Goal: Task Accomplishment & Management: Use online tool/utility

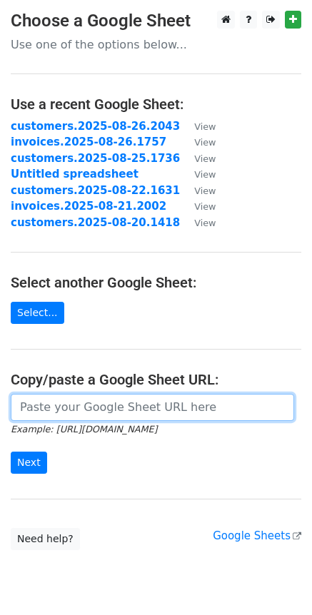
click at [44, 413] on input "url" at bounding box center [152, 407] width 283 height 27
paste input "[URL][DOMAIN_NAME]"
type input "[URL][DOMAIN_NAME]"
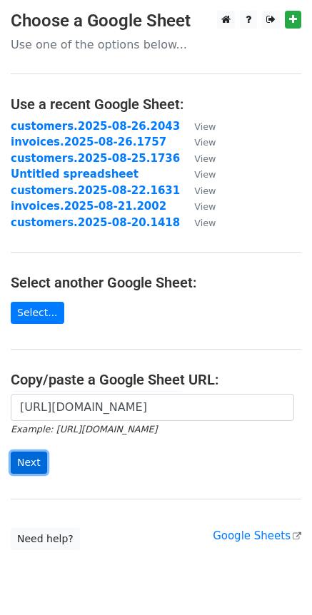
click at [24, 465] on input "Next" at bounding box center [29, 462] width 36 height 22
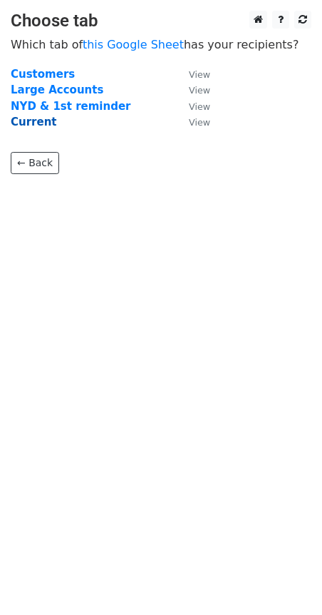
click at [19, 120] on strong "Current" at bounding box center [34, 121] width 46 height 13
click at [40, 124] on strong "Current" at bounding box center [34, 121] width 46 height 13
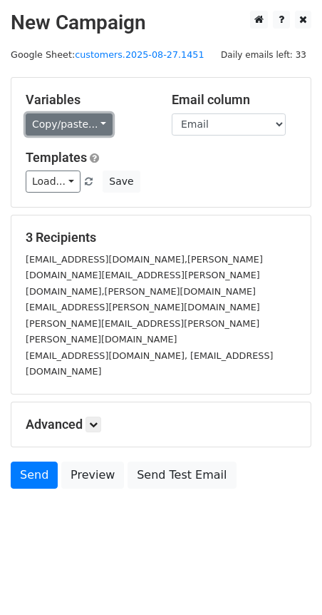
click at [97, 128] on link "Copy/paste..." at bounding box center [69, 124] width 87 height 22
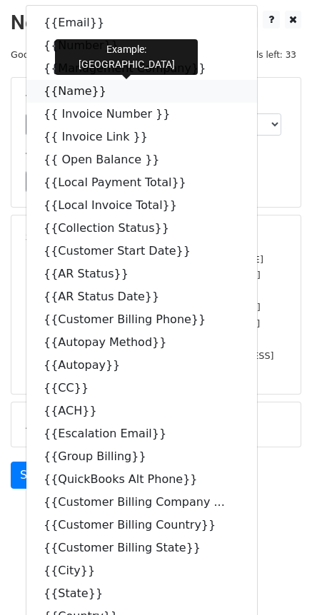
click at [110, 93] on icon at bounding box center [115, 90] width 11 height 11
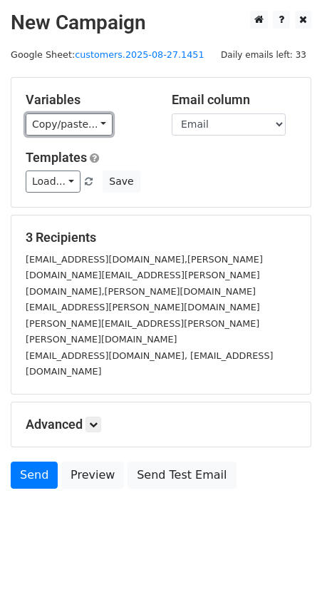
drag, startPoint x: 96, startPoint y: 123, endPoint x: 107, endPoint y: 126, distance: 11.8
click at [96, 123] on link "Copy/paste..." at bounding box center [69, 124] width 87 height 22
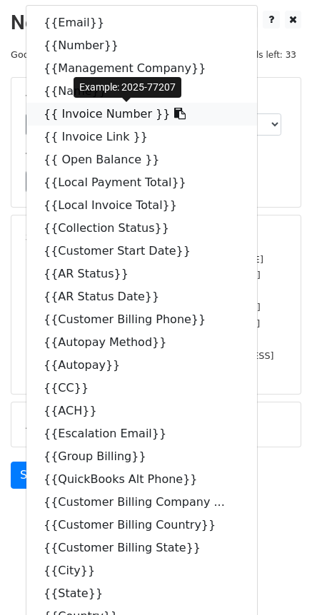
click at [174, 118] on icon at bounding box center [179, 113] width 11 height 11
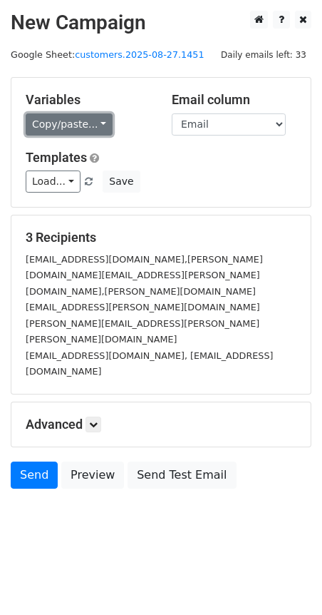
click at [98, 125] on link "Copy/paste..." at bounding box center [69, 124] width 87 height 22
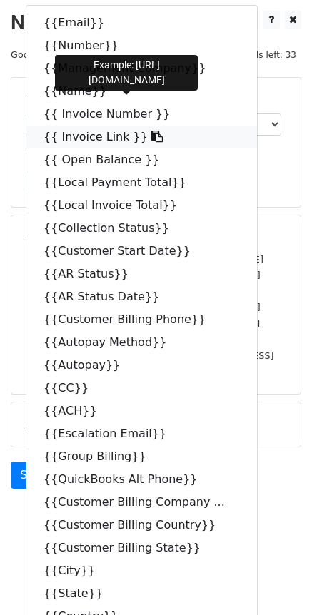
click at [151, 138] on icon at bounding box center [156, 135] width 11 height 11
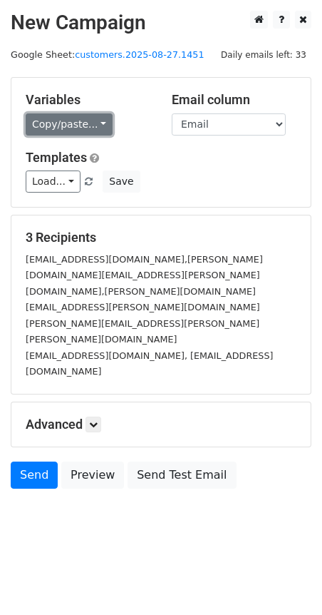
click at [101, 126] on link "Copy/paste..." at bounding box center [69, 124] width 87 height 22
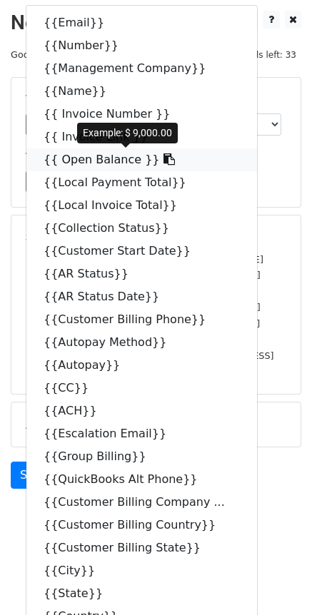
click at [163, 163] on icon at bounding box center [168, 158] width 11 height 11
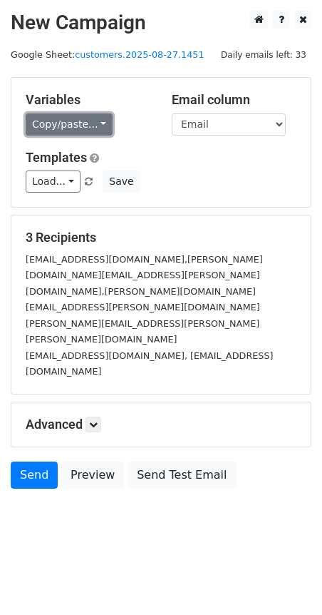
click at [93, 133] on link "Copy/paste..." at bounding box center [69, 124] width 87 height 22
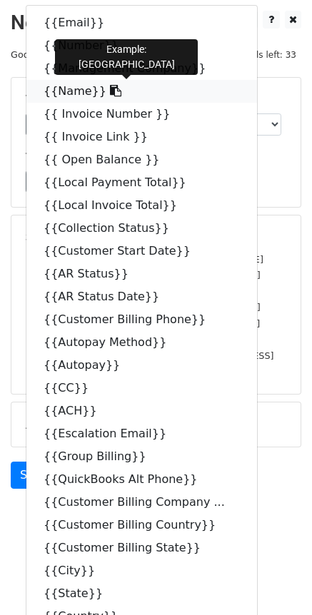
click at [110, 94] on icon at bounding box center [115, 90] width 11 height 11
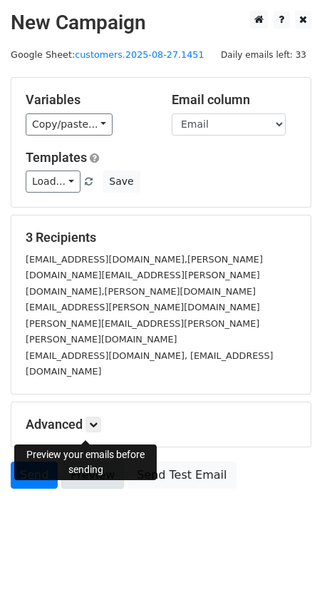
click at [97, 461] on link "Preview" at bounding box center [92, 474] width 63 height 27
click at [97, 420] on icon at bounding box center [93, 424] width 9 height 9
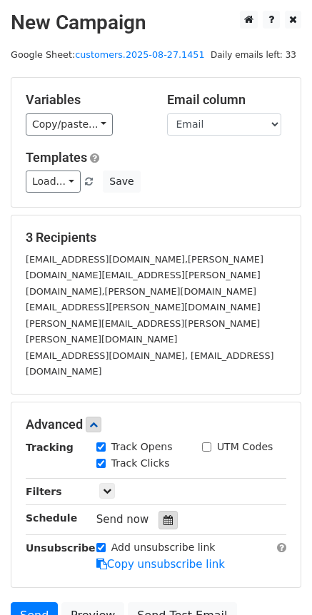
click at [165, 515] on icon at bounding box center [167, 520] width 9 height 10
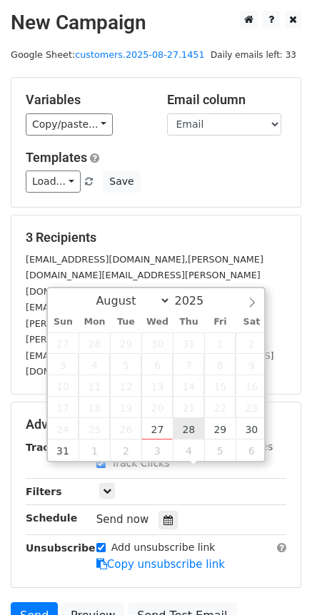
type input "2025-08-28 12:00"
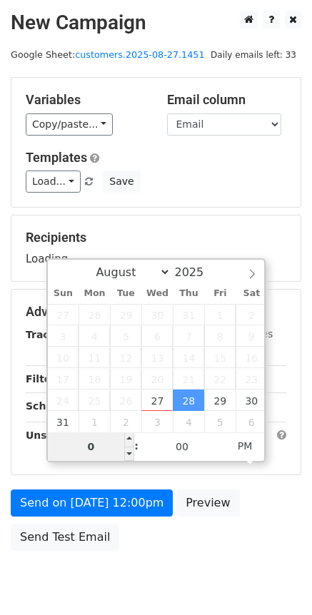
type input "08"
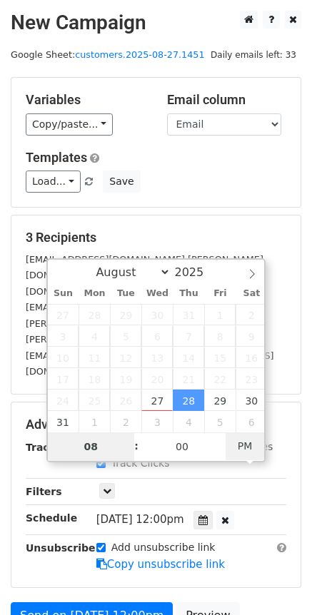
type input "2025-08-28 08:00"
click at [253, 446] on span "AM" at bounding box center [244, 445] width 39 height 29
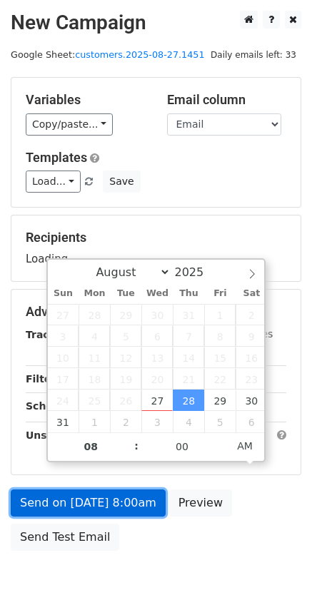
click at [104, 497] on link "Send on Aug 28 at 8:00am" at bounding box center [88, 502] width 155 height 27
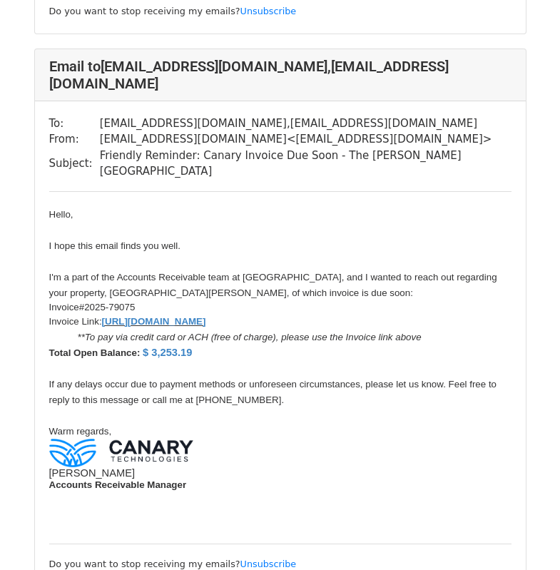
scroll to position [1210, 0]
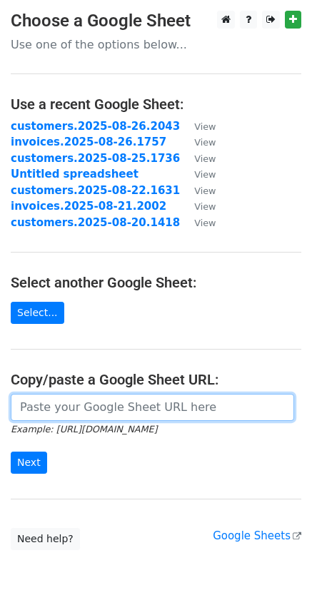
click at [131, 412] on input "url" at bounding box center [152, 407] width 283 height 27
paste input "https://docs.google.com/spreadsheets/d/1Hx-6WoI9V2yUcKAGA7ZzisWdfUVrAdeXXwbLk6d…"
type input "https://docs.google.com/spreadsheets/d/1Hx-6WoI9V2yUcKAGA7ZzisWdfUVrAdeXXwbLk6d…"
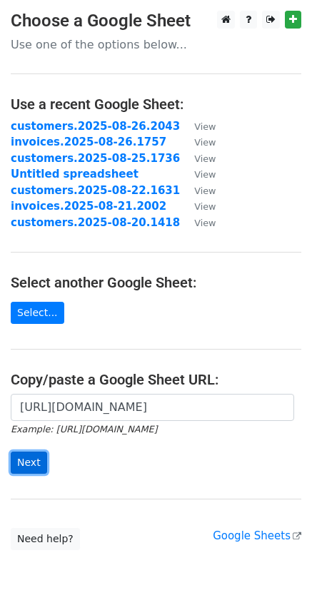
scroll to position [0, 0]
drag, startPoint x: 38, startPoint y: 455, endPoint x: 61, endPoint y: 455, distance: 22.8
click at [38, 456] on input "Next" at bounding box center [29, 462] width 36 height 22
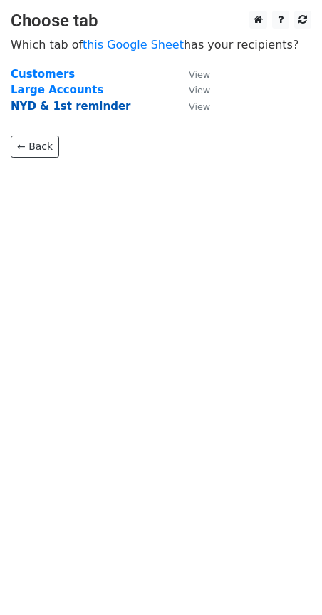
click at [50, 108] on strong "NYD & 1st reminder" at bounding box center [71, 106] width 120 height 13
click at [71, 87] on strong "Large Accounts" at bounding box center [57, 89] width 93 height 13
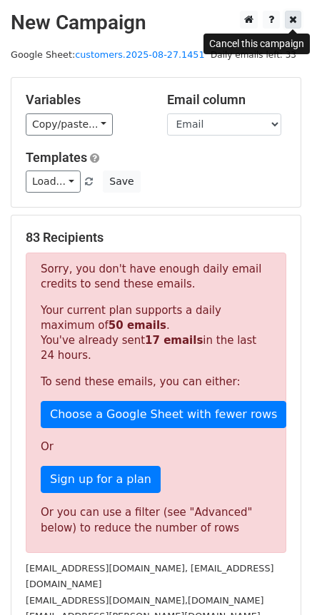
click at [292, 23] on icon at bounding box center [293, 19] width 8 height 10
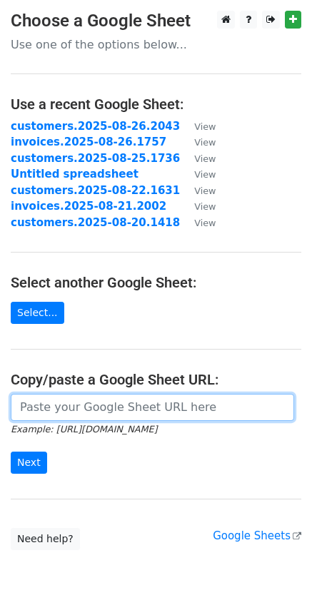
click at [88, 414] on input "url" at bounding box center [152, 407] width 283 height 27
paste input "[URL][DOMAIN_NAME]"
type input "https://docs.google.com/spreadsheets/d/1Hx-6WoI9V2yUcKAGA7ZzisWdfUVrAdeXXwbLk6d…"
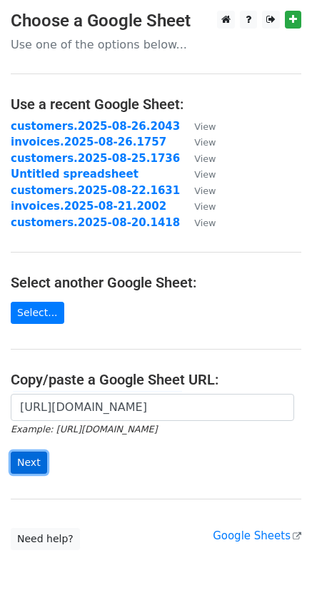
click at [26, 463] on input "Next" at bounding box center [29, 462] width 36 height 22
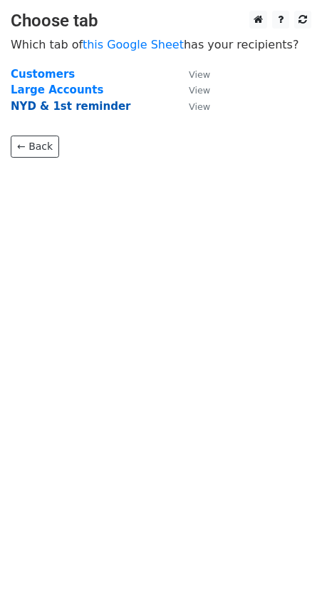
click at [76, 105] on strong "NYD & 1st reminder" at bounding box center [71, 106] width 120 height 13
click at [66, 108] on strong "NYD & 1st reminder" at bounding box center [71, 106] width 120 height 13
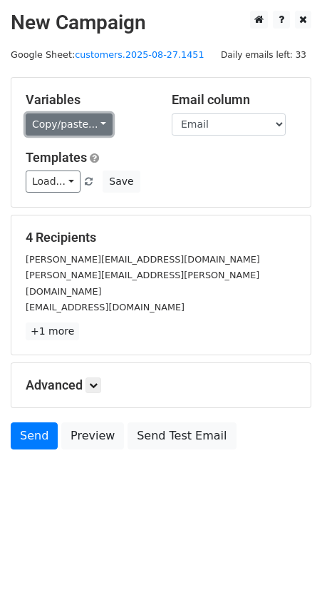
click at [91, 116] on link "Copy/paste..." at bounding box center [69, 124] width 87 height 22
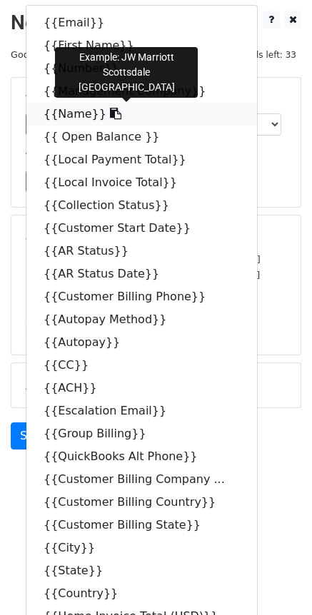
click at [110, 115] on icon at bounding box center [115, 113] width 11 height 11
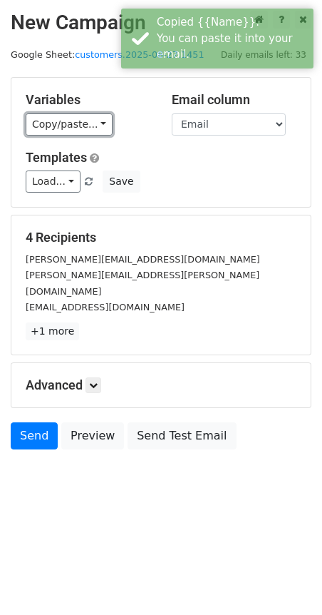
click at [101, 120] on link "Copy/paste..." at bounding box center [69, 124] width 87 height 22
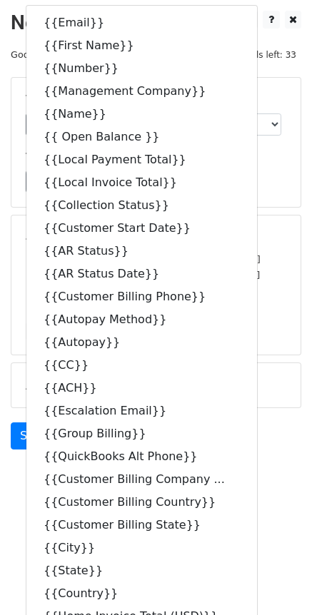
click at [271, 171] on div "Load... NC email Save" at bounding box center [156, 181] width 282 height 22
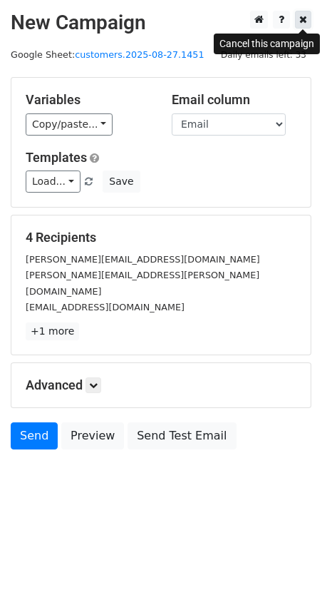
click at [302, 19] on icon at bounding box center [303, 19] width 8 height 10
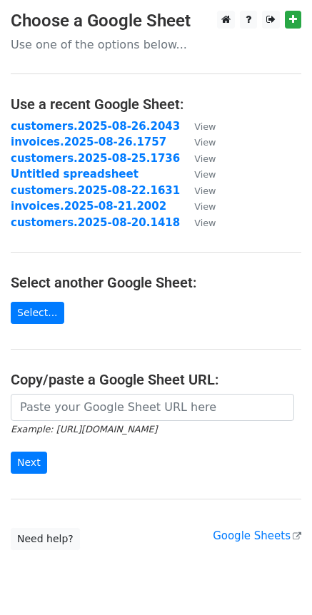
click at [135, 409] on input "url" at bounding box center [152, 407] width 283 height 27
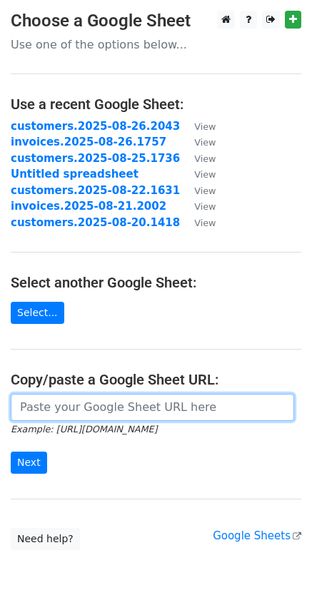
click at [97, 410] on input "url" at bounding box center [152, 407] width 283 height 27
paste input "https://docs.google.com/spreadsheets/d/1Hx-6WoI9V2yUcKAGA7ZzisWdfUVrAdeXXwbLk6d…"
type input "https://docs.google.com/spreadsheets/d/1Hx-6WoI9V2yUcKAGA7ZzisWdfUVrAdeXXwbLk6d…"
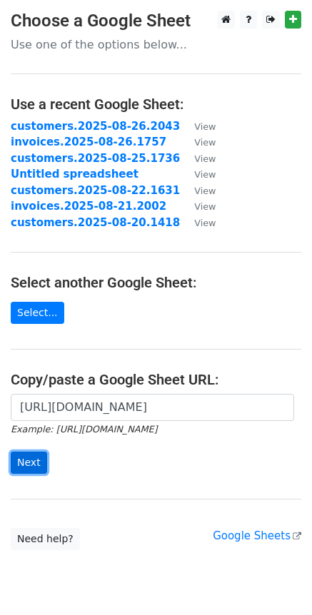
click at [14, 461] on input "Next" at bounding box center [29, 462] width 36 height 22
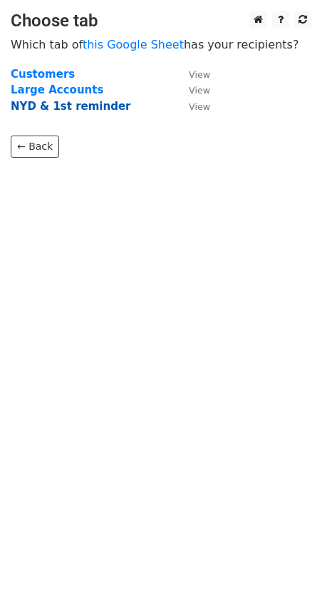
click at [49, 107] on strong "NYD & 1st reminder" at bounding box center [71, 106] width 120 height 13
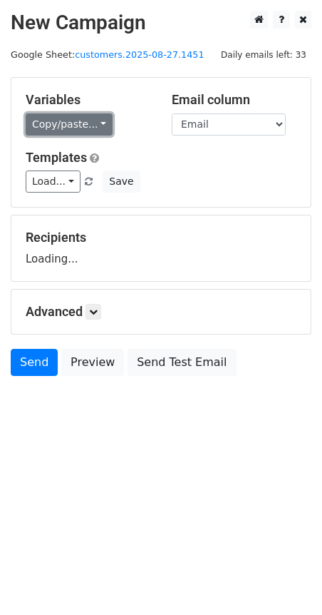
click at [93, 124] on link "Copy/paste..." at bounding box center [69, 124] width 87 height 22
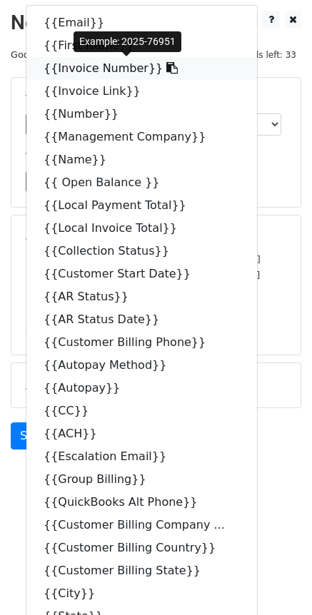
click at [166, 71] on icon at bounding box center [171, 67] width 11 height 11
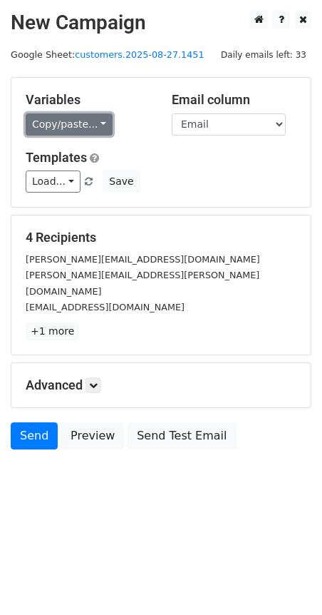
click at [93, 118] on link "Copy/paste..." at bounding box center [69, 124] width 87 height 22
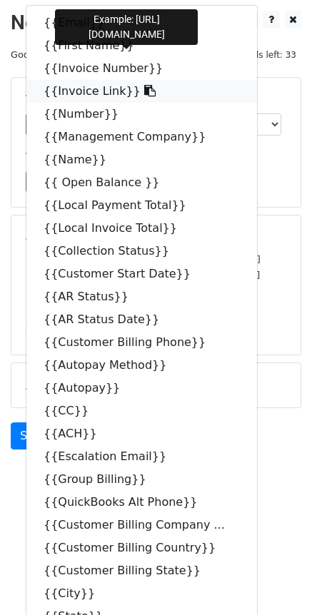
click at [144, 93] on icon at bounding box center [149, 90] width 11 height 11
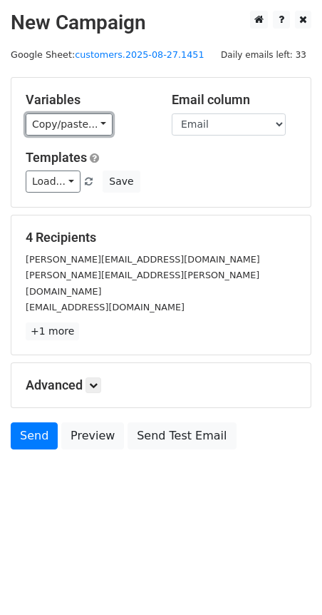
click at [99, 118] on link "Copy/paste..." at bounding box center [69, 124] width 87 height 22
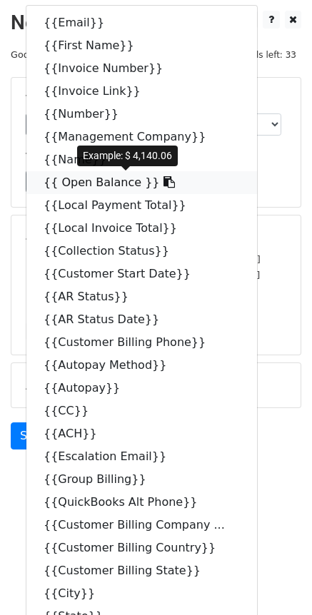
click at [148, 185] on link "{{ Open Balance }}" at bounding box center [141, 182] width 230 height 23
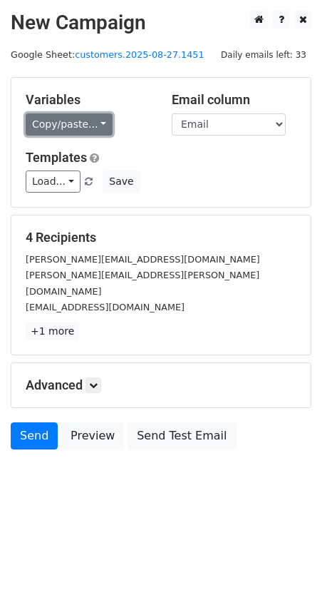
click at [95, 125] on link "Copy/paste..." at bounding box center [69, 124] width 87 height 22
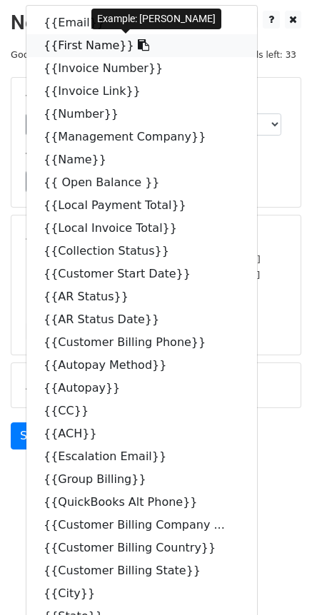
click at [138, 48] on icon at bounding box center [143, 44] width 11 height 11
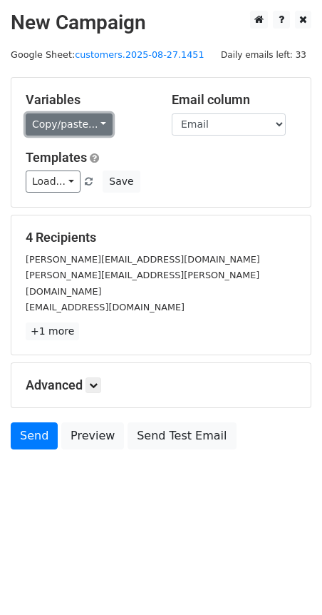
click at [95, 132] on link "Copy/paste..." at bounding box center [69, 124] width 87 height 22
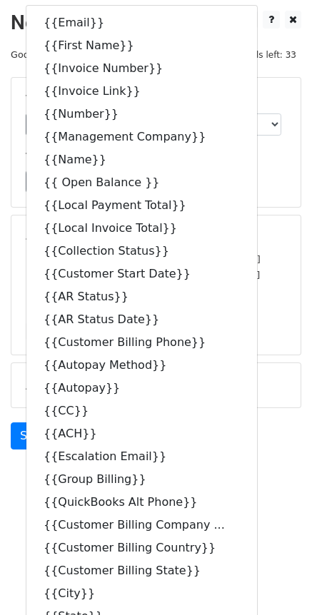
click at [257, 304] on div "4 Recipients leo.porcopo@marriott.com gavin.allison@loregroup.com accountspayab…" at bounding box center [156, 285] width 260 height 110
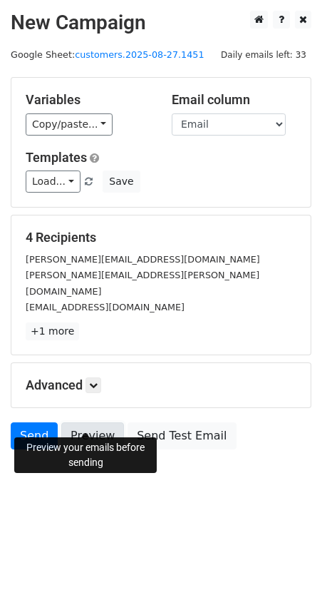
click at [96, 422] on link "Preview" at bounding box center [92, 435] width 63 height 27
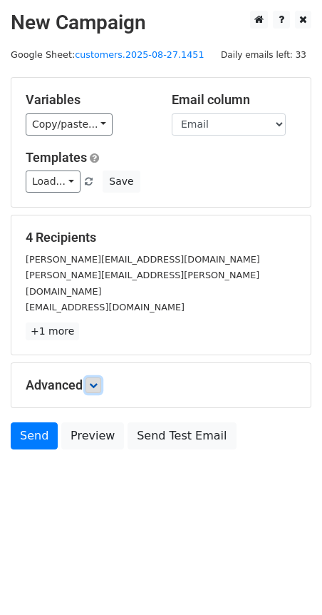
click at [93, 377] on link at bounding box center [94, 385] width 16 height 16
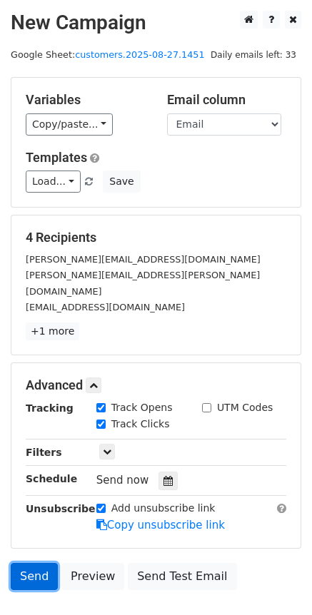
click at [41, 562] on link "Send" at bounding box center [34, 575] width 47 height 27
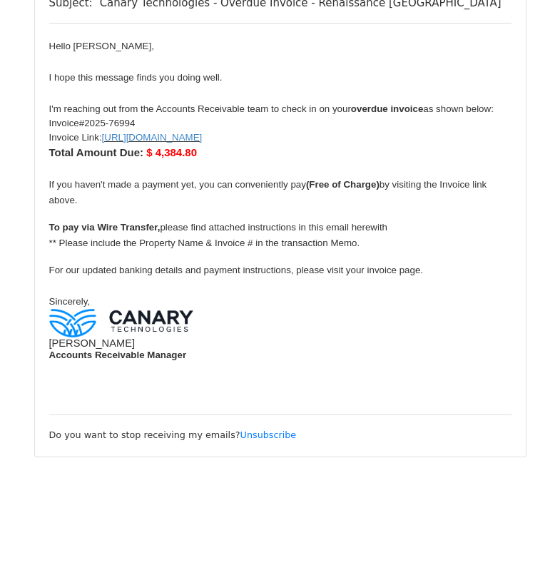
scroll to position [1949, 0]
